Goal: Navigation & Orientation: Find specific page/section

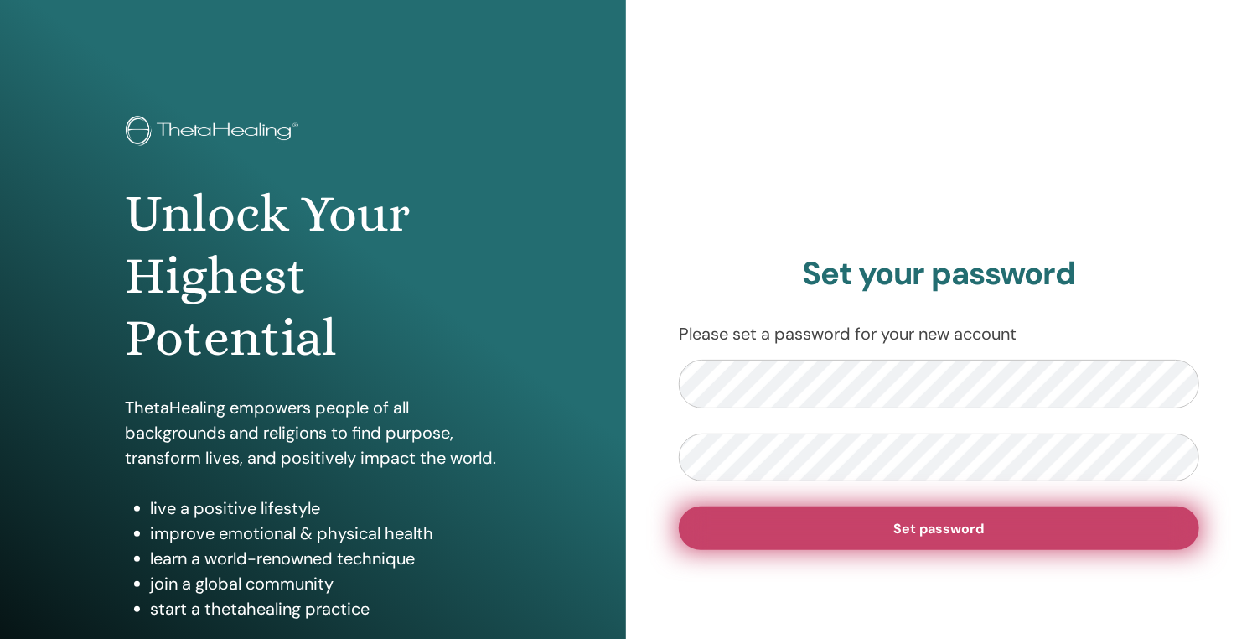
click at [1039, 535] on button "Set password" at bounding box center [939, 528] width 521 height 44
click at [982, 531] on span "Set password" at bounding box center [939, 529] width 91 height 18
click at [976, 524] on span "Set password" at bounding box center [939, 529] width 91 height 18
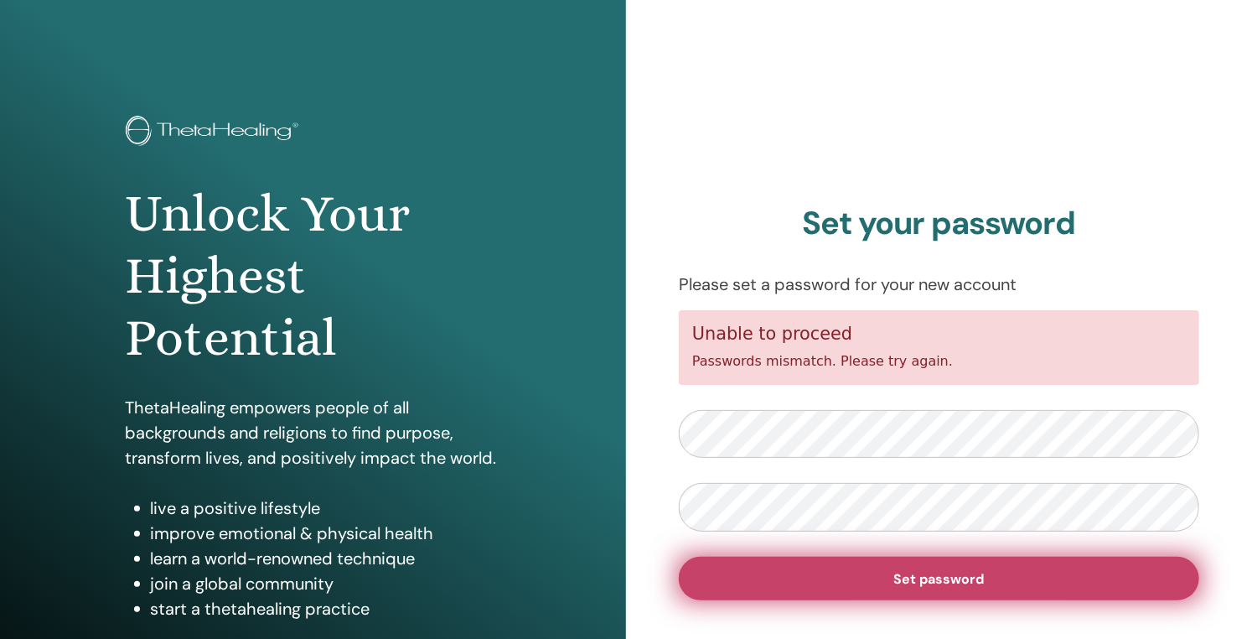
click at [999, 584] on button "Set password" at bounding box center [939, 579] width 521 height 44
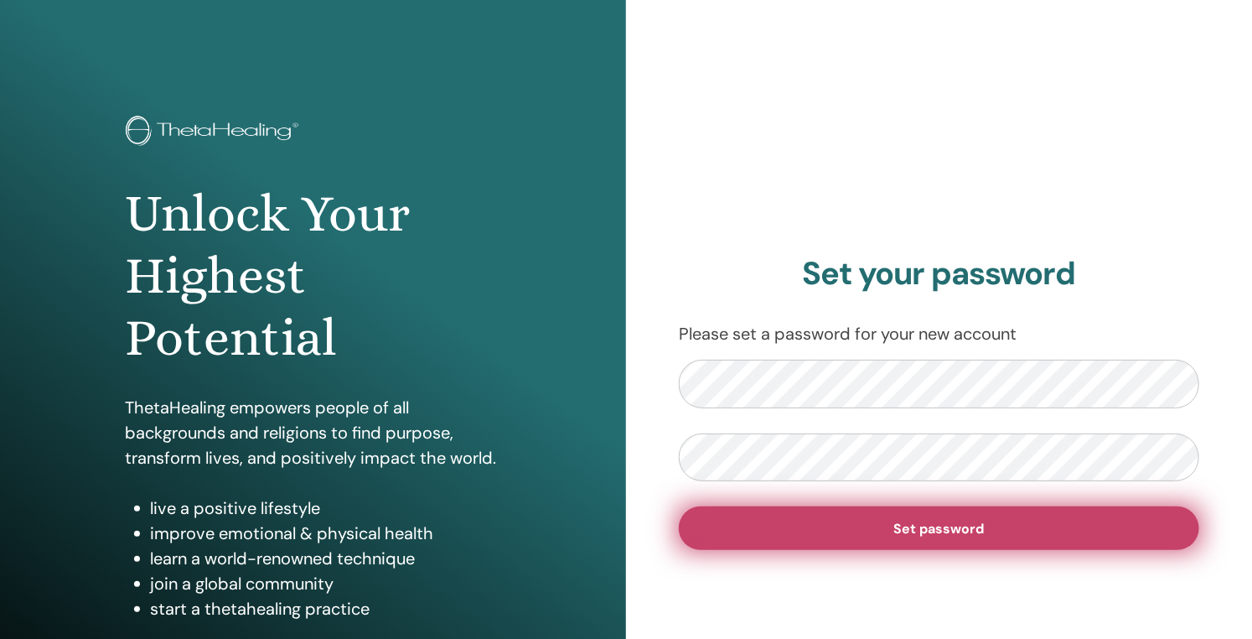
click at [975, 525] on span "Set password" at bounding box center [939, 529] width 91 height 18
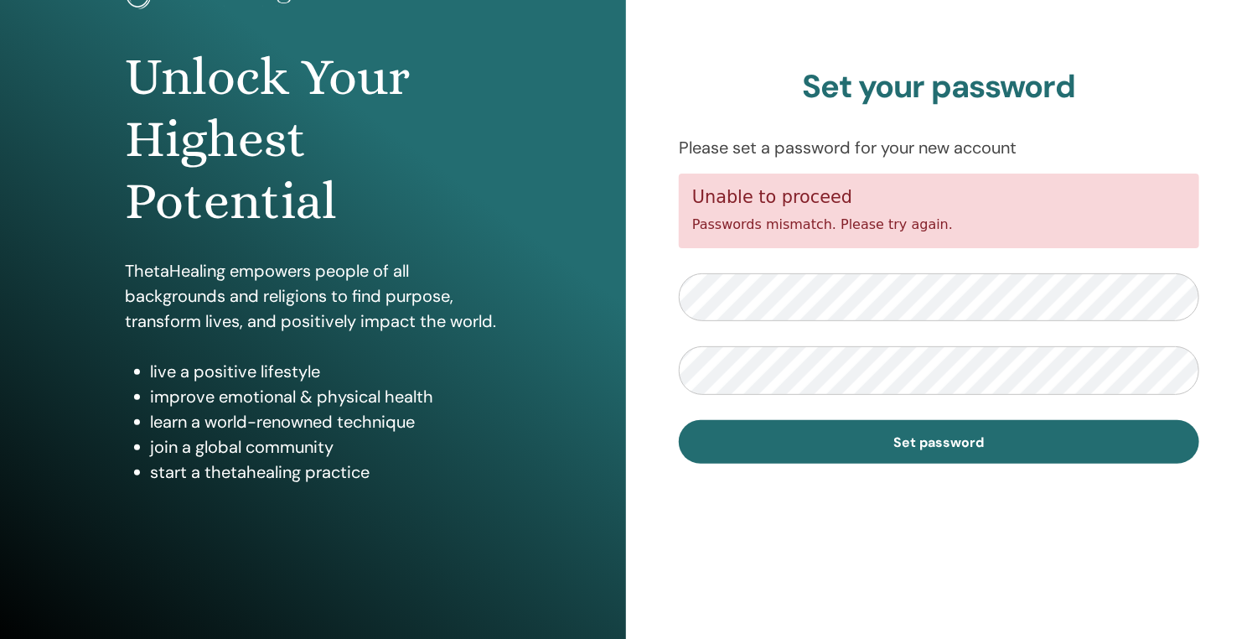
scroll to position [67, 0]
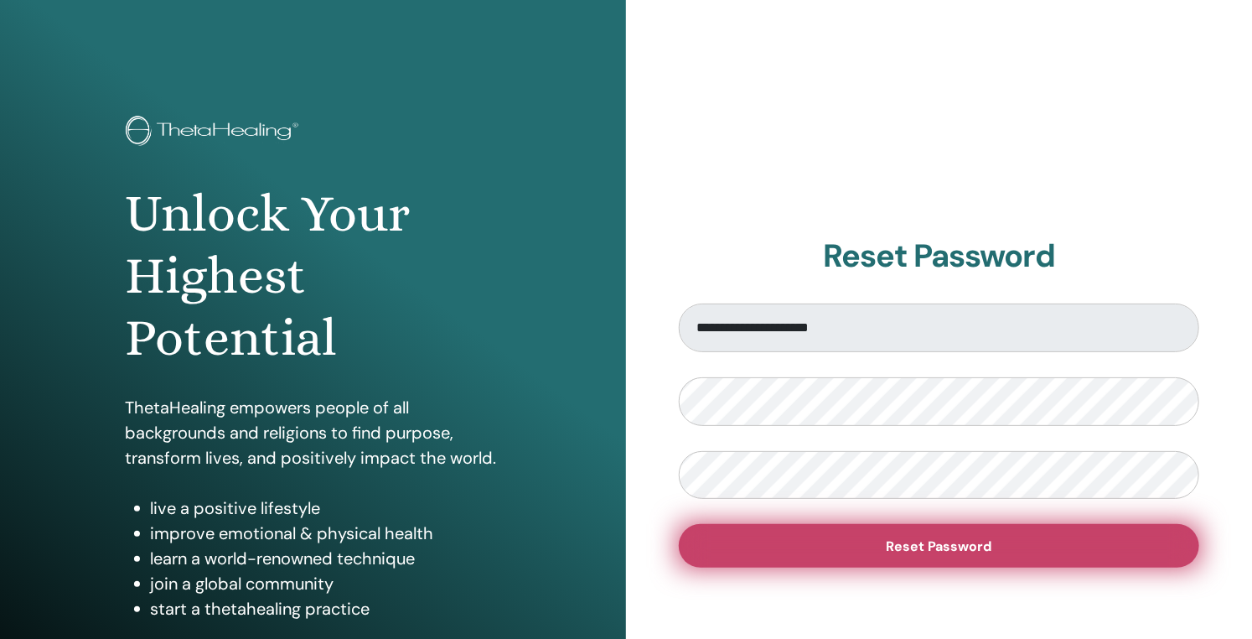
click at [987, 550] on span "Reset Password" at bounding box center [940, 546] width 106 height 18
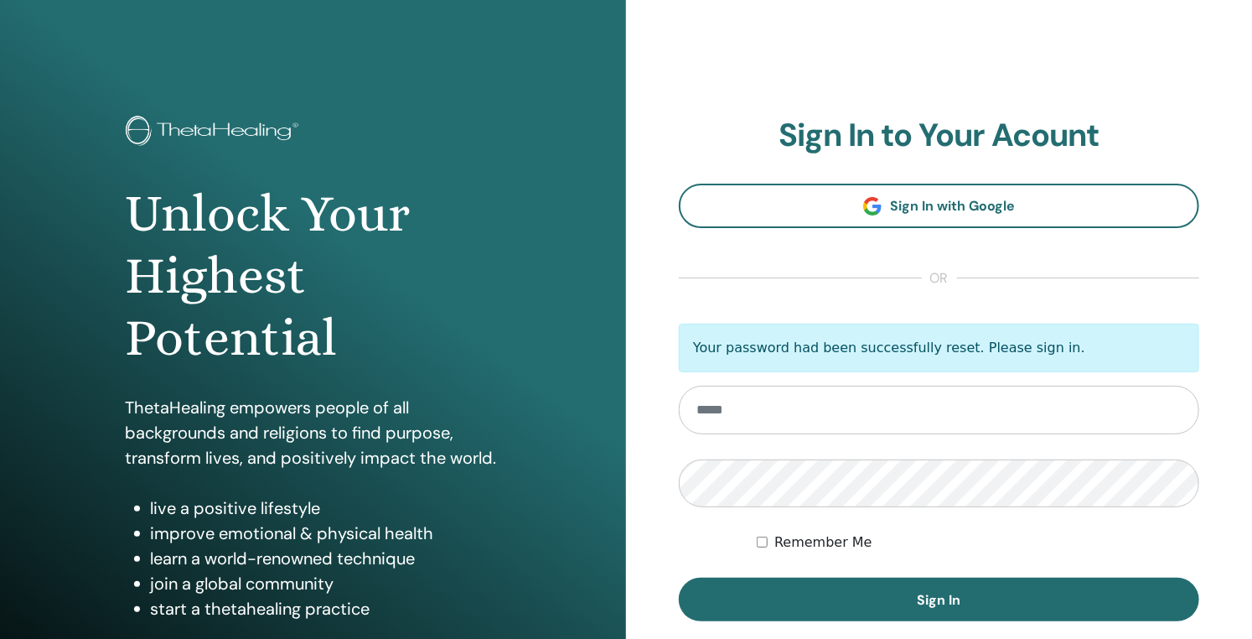
type input "**********"
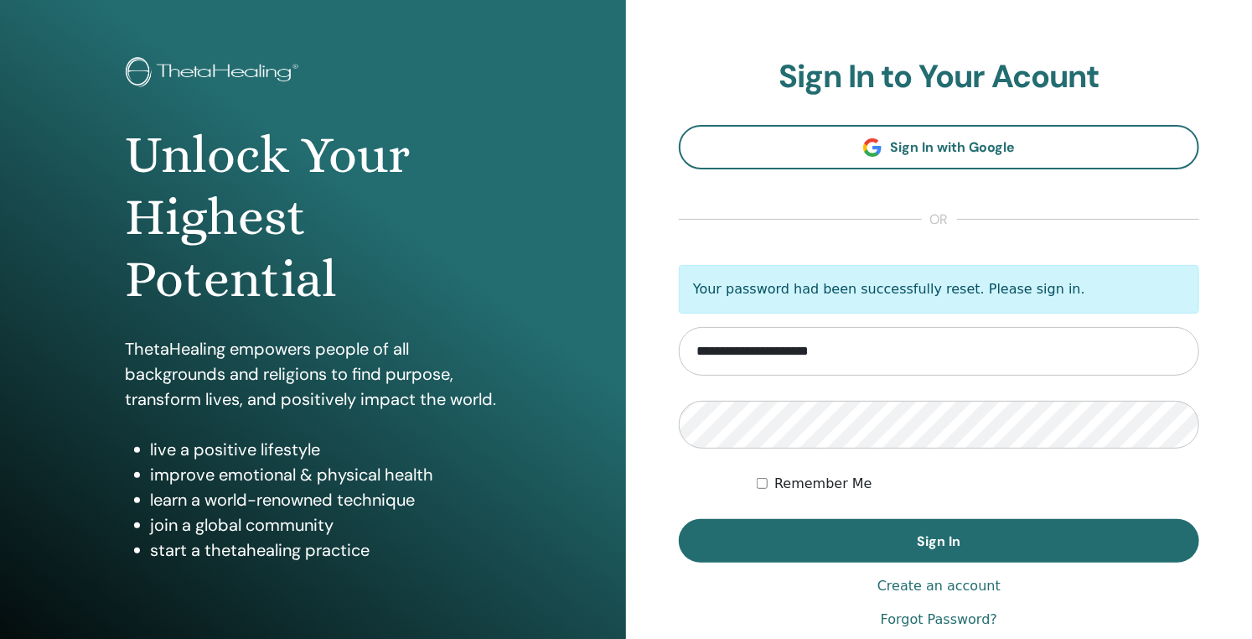
scroll to position [60, 0]
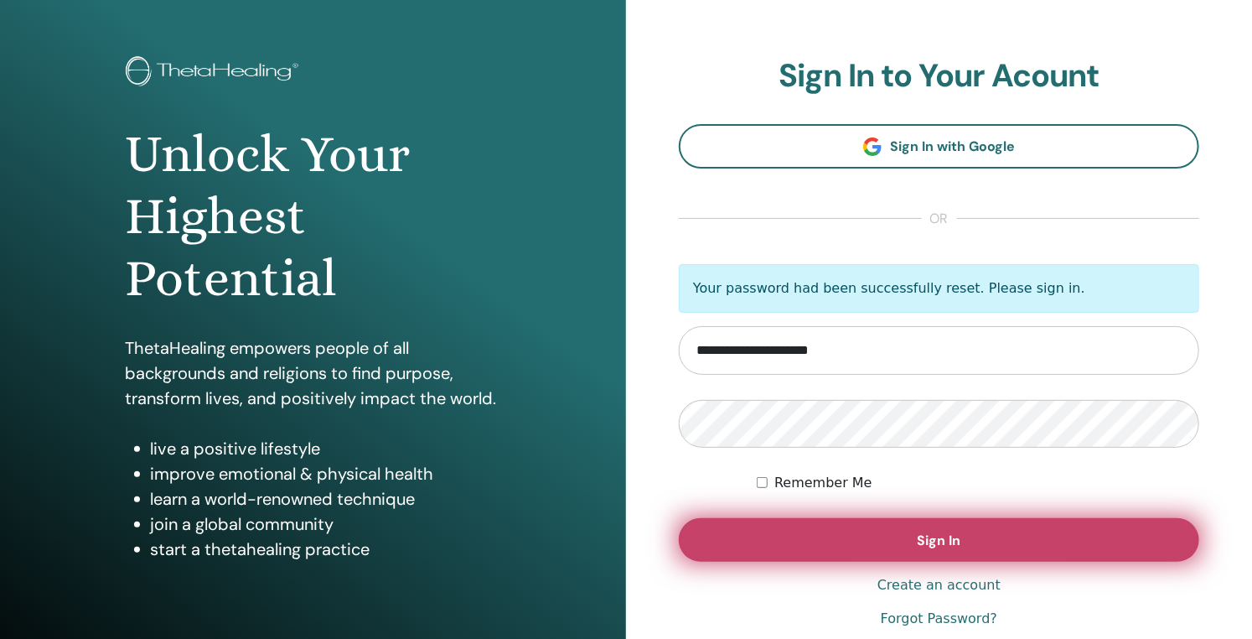
click at [896, 535] on button "Sign In" at bounding box center [939, 540] width 521 height 44
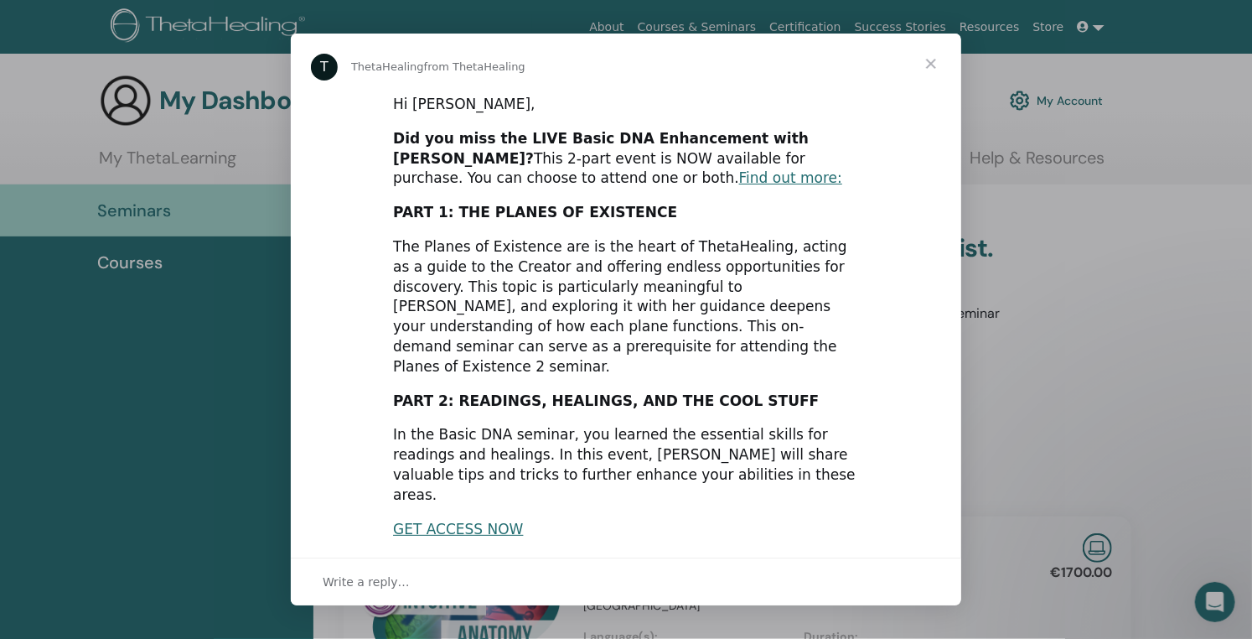
click at [927, 61] on span "Close" at bounding box center [931, 64] width 60 height 60
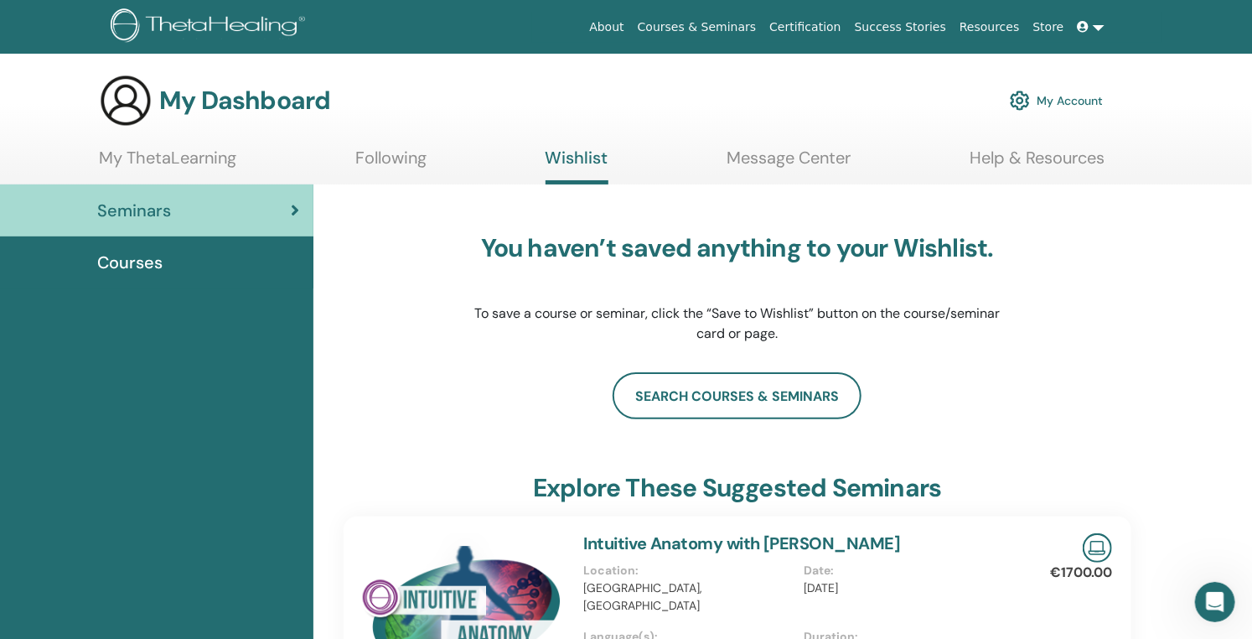
click at [278, 210] on div "Seminars" at bounding box center [156, 210] width 287 height 25
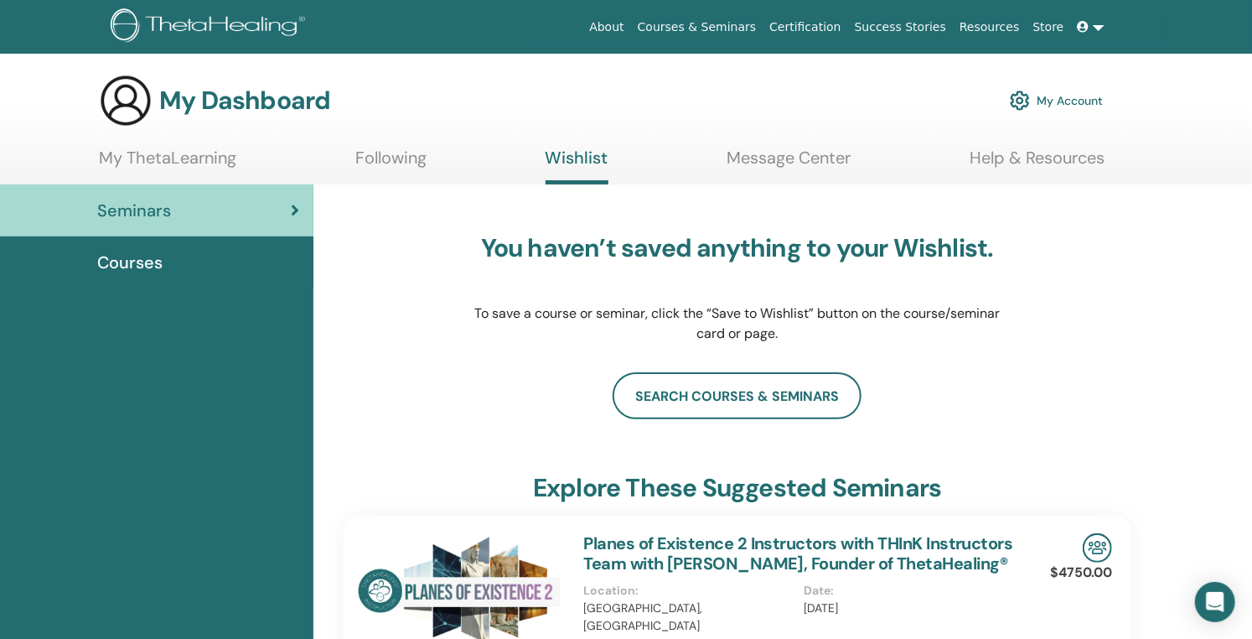
click at [216, 200] on div "Seminars" at bounding box center [156, 210] width 287 height 25
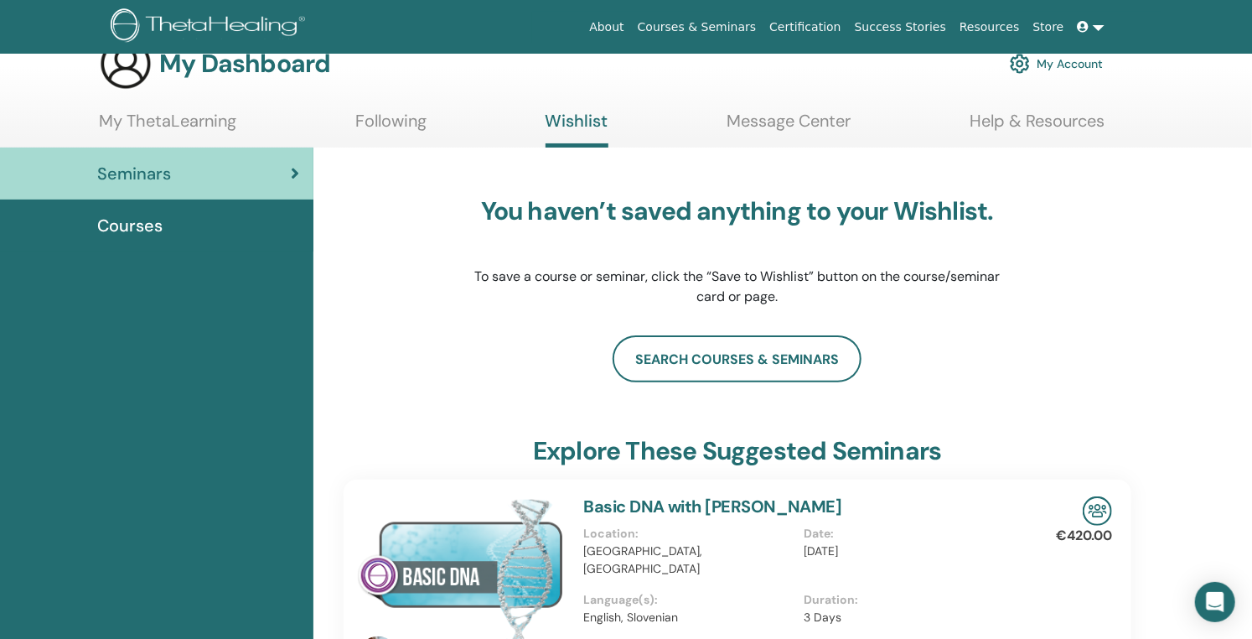
scroll to position [39, 0]
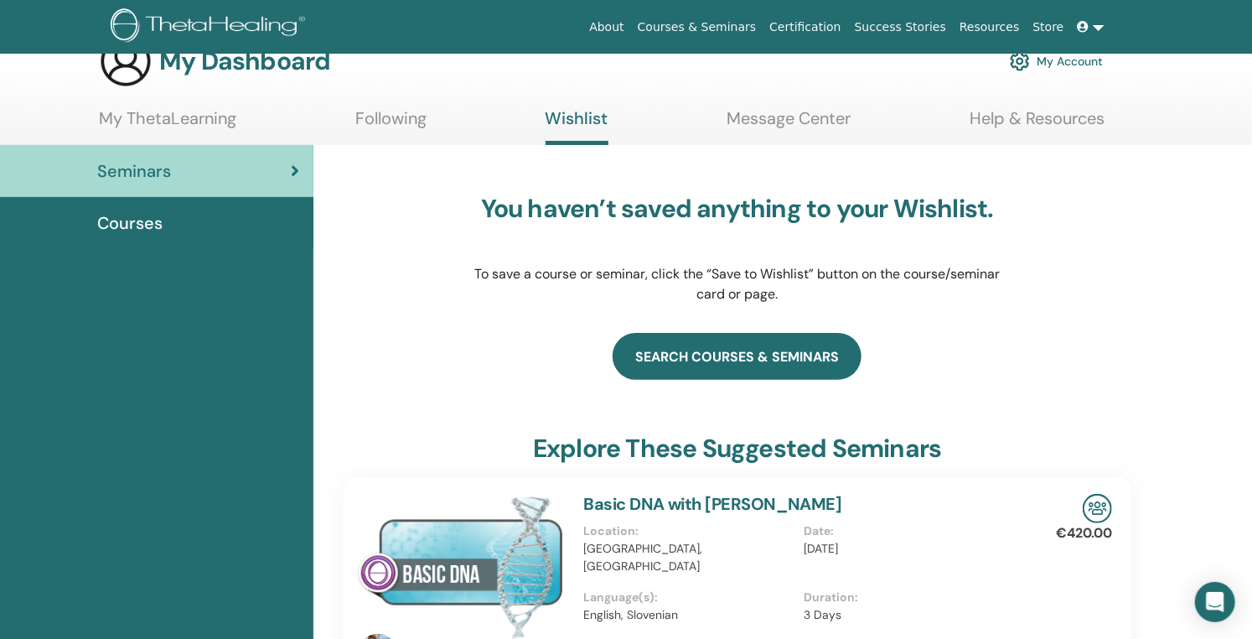
click at [767, 360] on link "search courses & seminars" at bounding box center [737, 356] width 249 height 47
